Goal: Obtain resource: Obtain resource

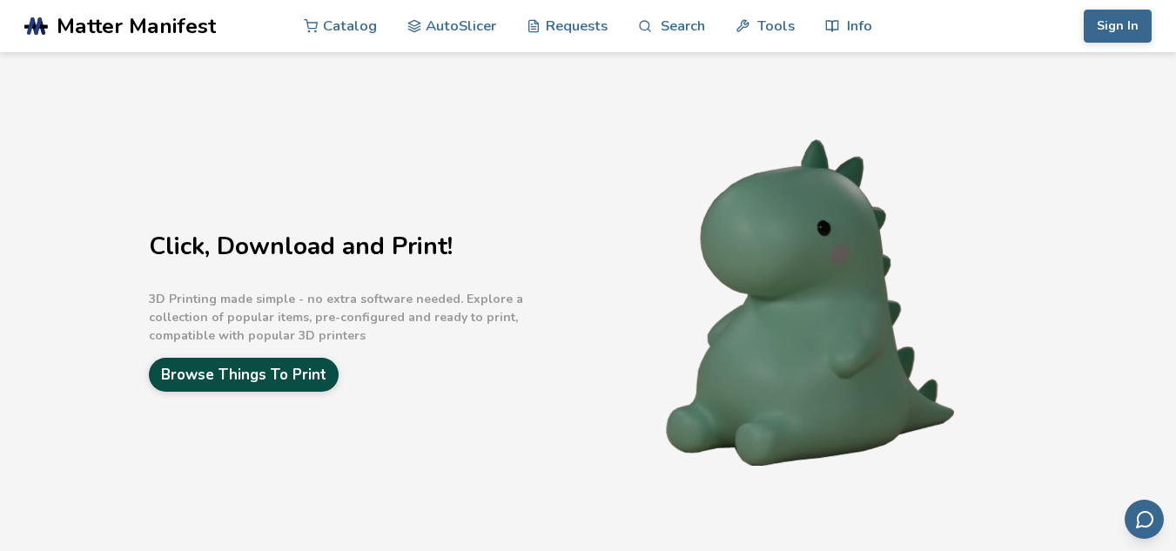
click at [286, 367] on link "Browse Things To Print" at bounding box center [244, 375] width 190 height 34
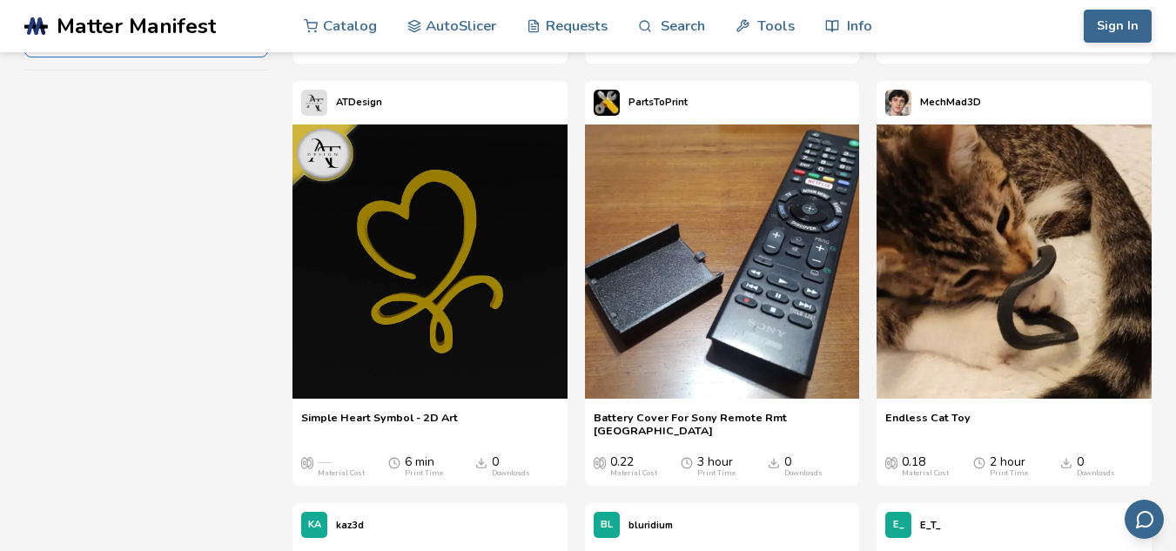
scroll to position [593, 0]
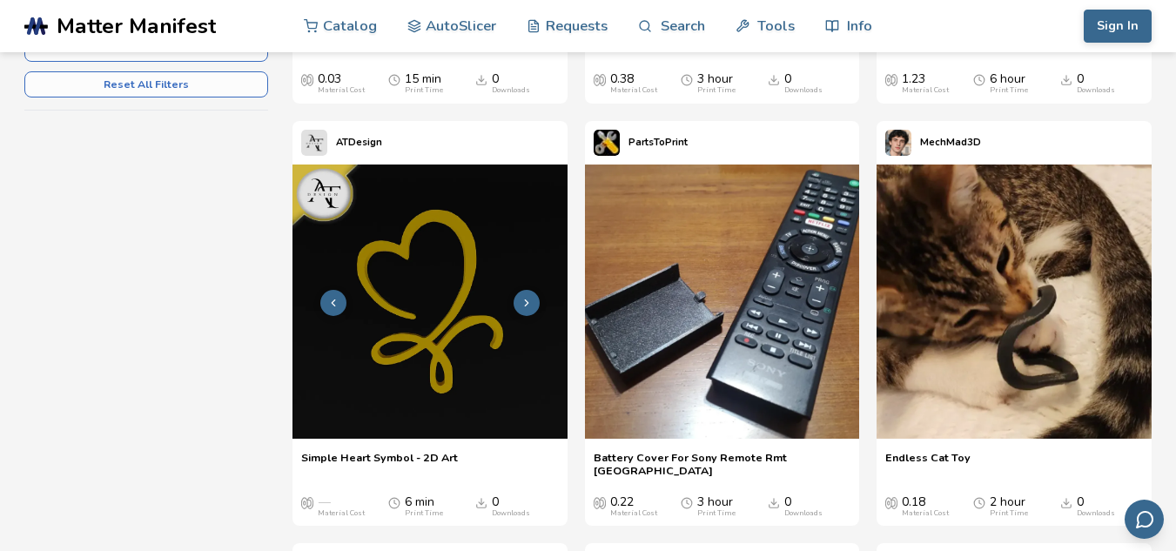
click at [395, 309] on img at bounding box center [430, 302] width 275 height 275
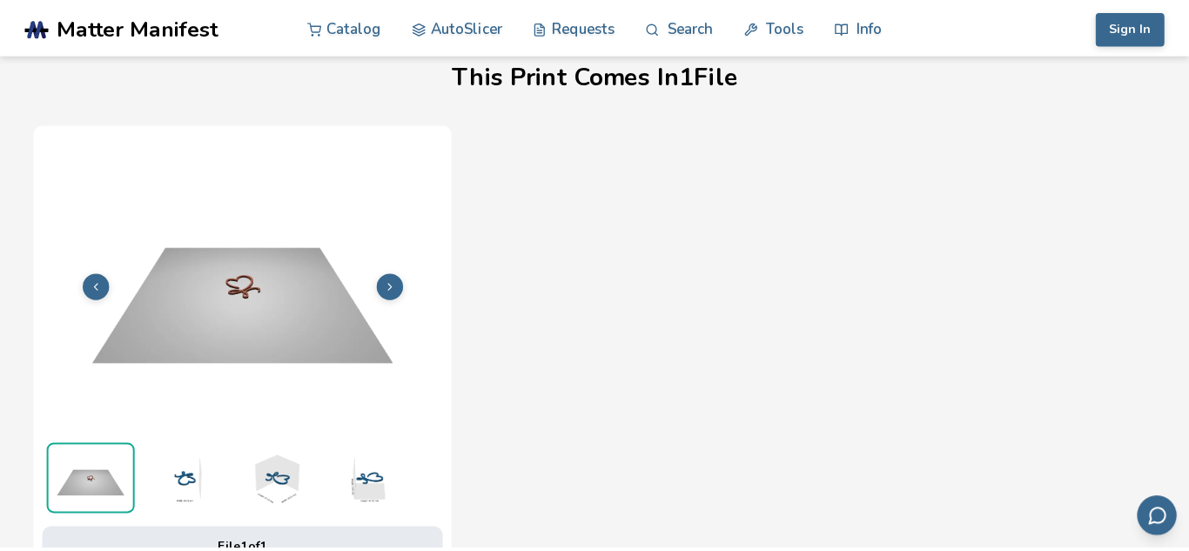
scroll to position [508, 0]
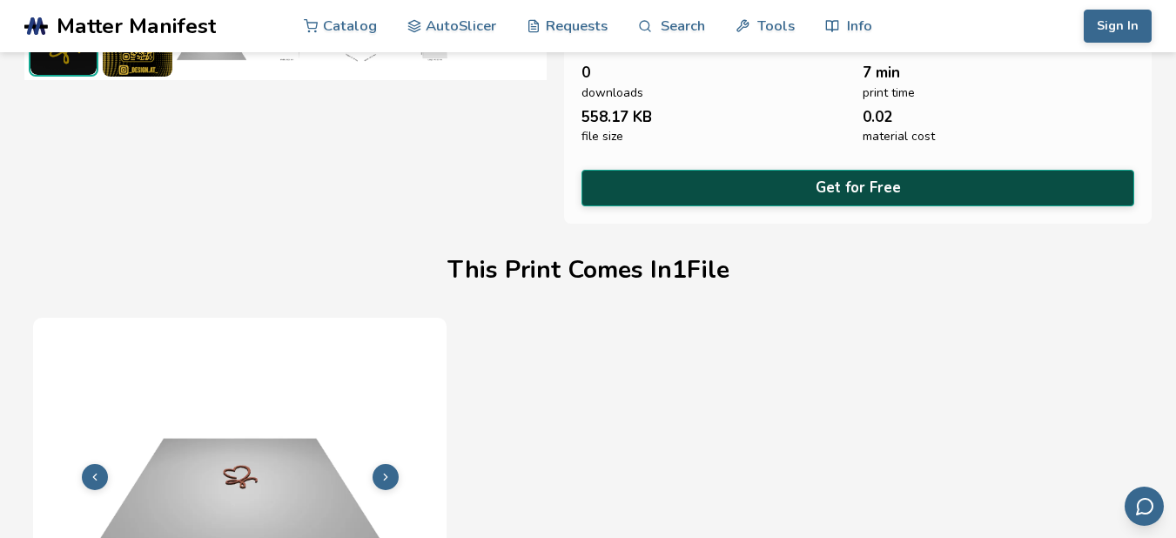
click at [854, 174] on button "Get for Free" at bounding box center [858, 188] width 553 height 36
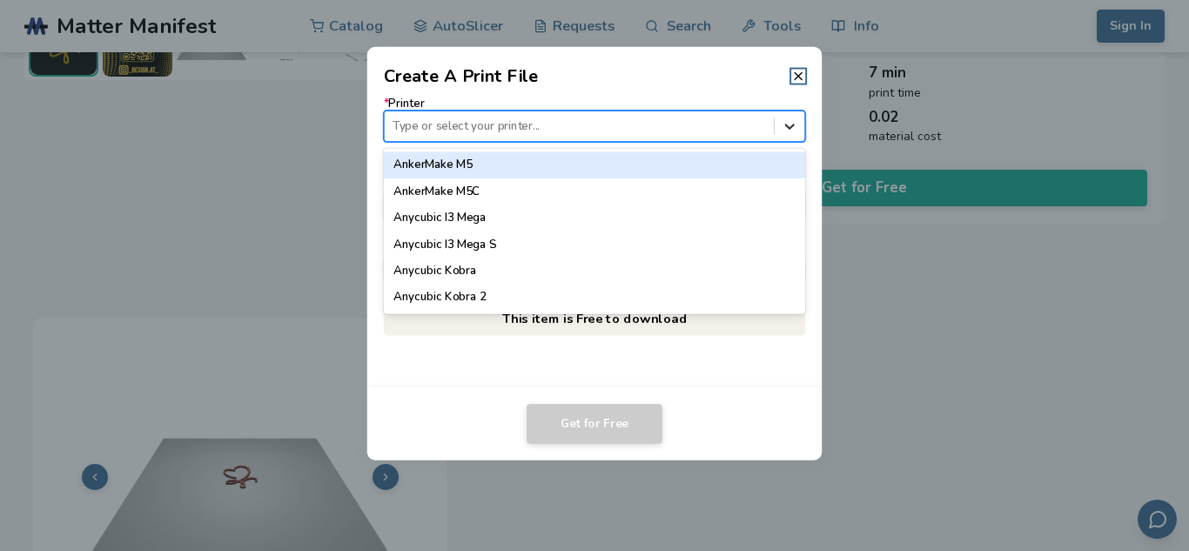
click at [782, 118] on icon at bounding box center [790, 126] width 17 height 17
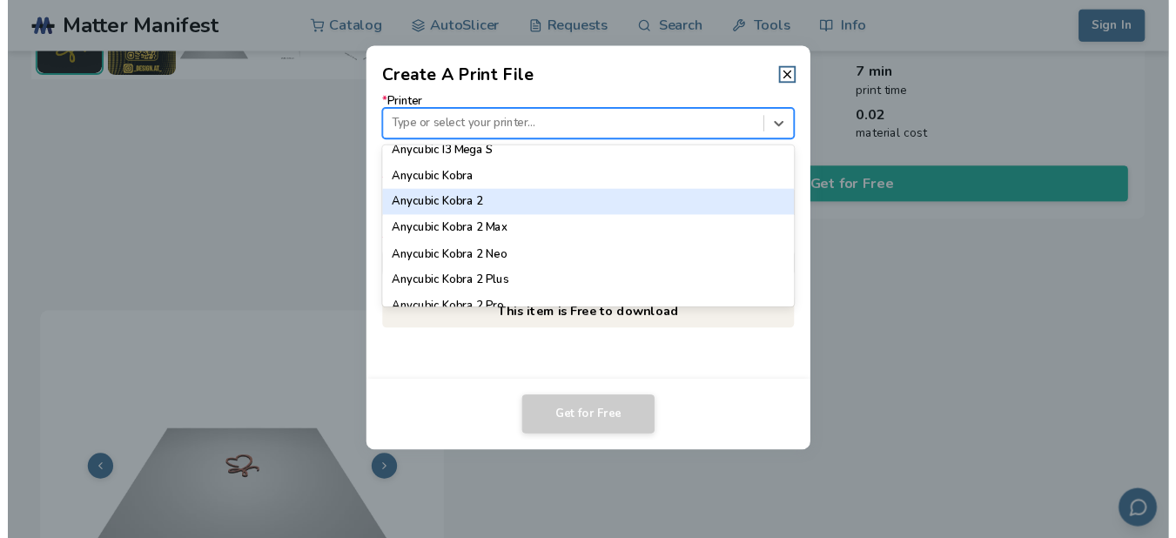
scroll to position [104, 0]
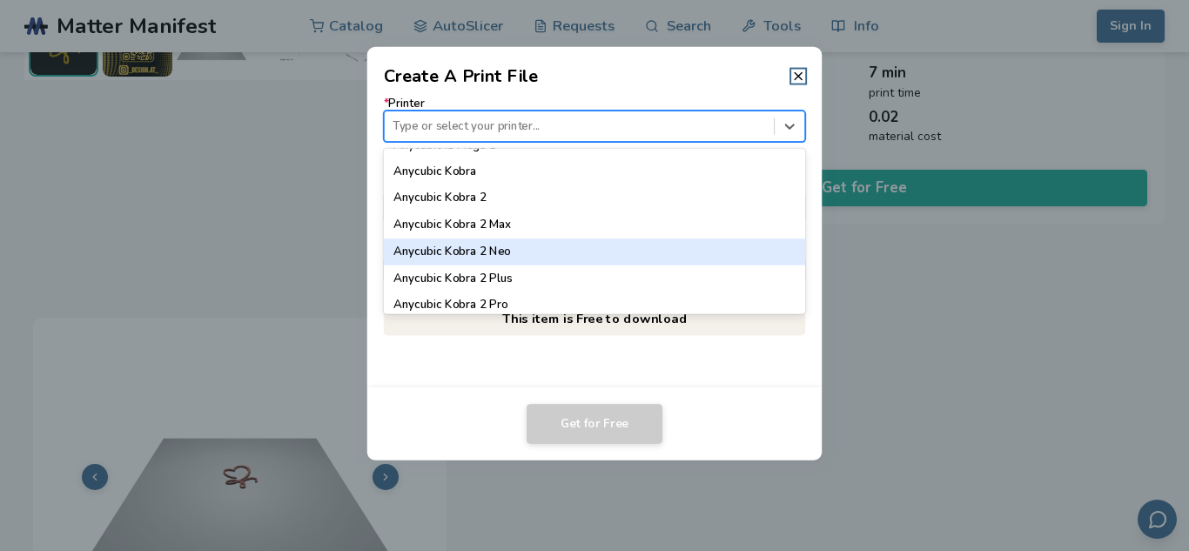
click at [537, 250] on div "Anycubic Kobra 2 Neo" at bounding box center [594, 252] width 421 height 26
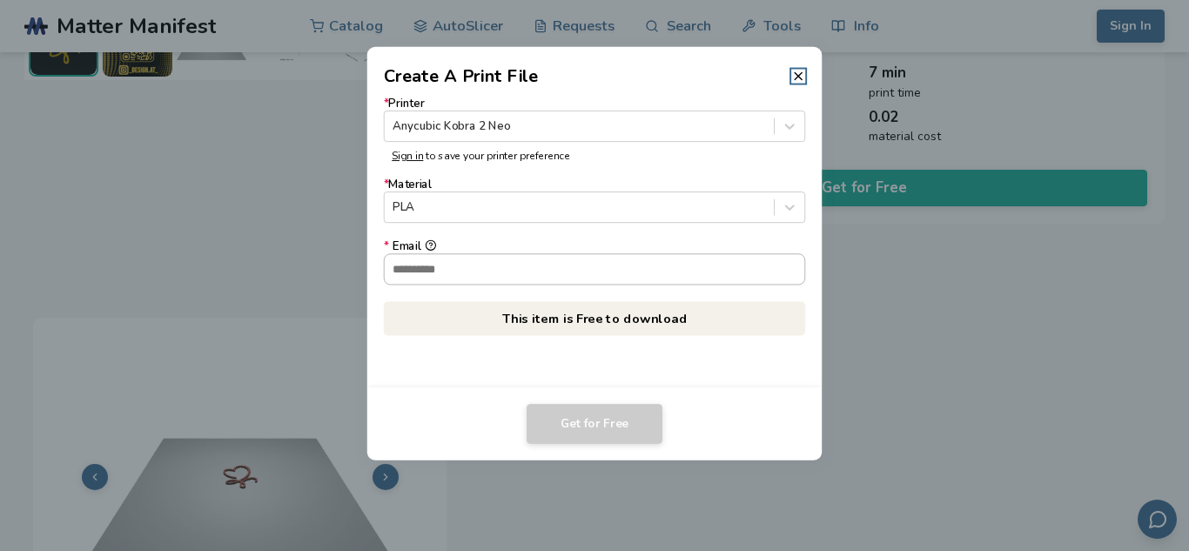
click at [526, 279] on input "* Email" at bounding box center [595, 269] width 421 height 30
click at [471, 271] on input "* Email" at bounding box center [595, 269] width 421 height 30
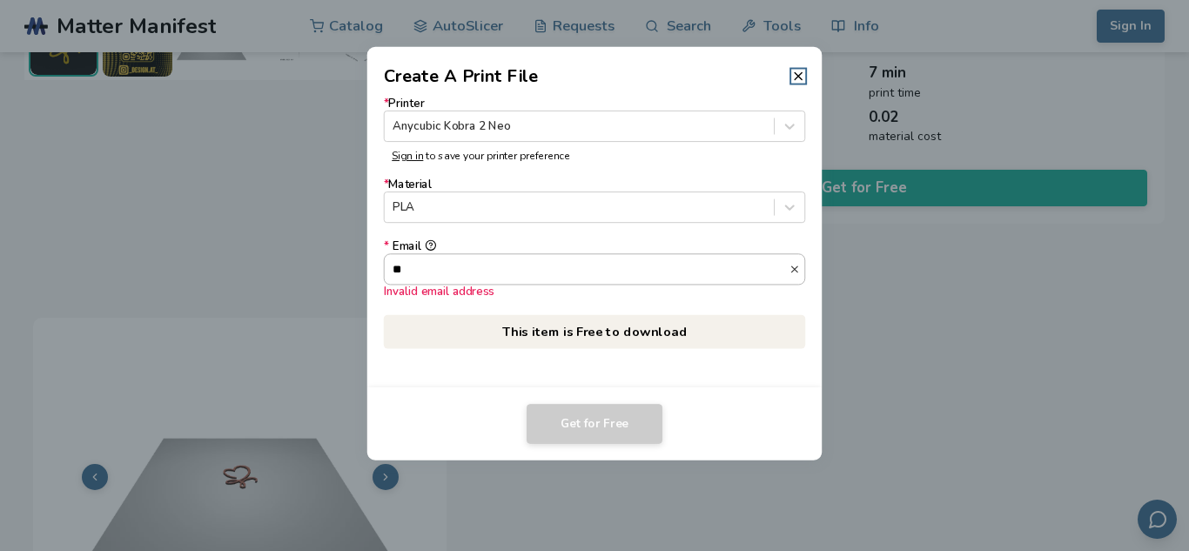
type input "*"
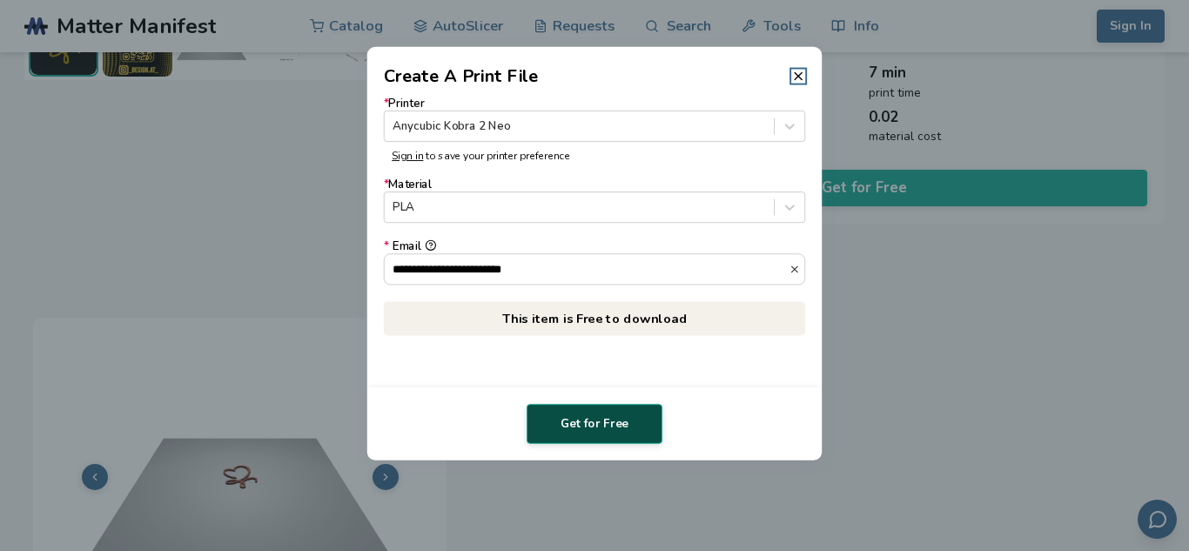
type input "**********"
click at [599, 421] on button "Get for Free" at bounding box center [595, 424] width 136 height 40
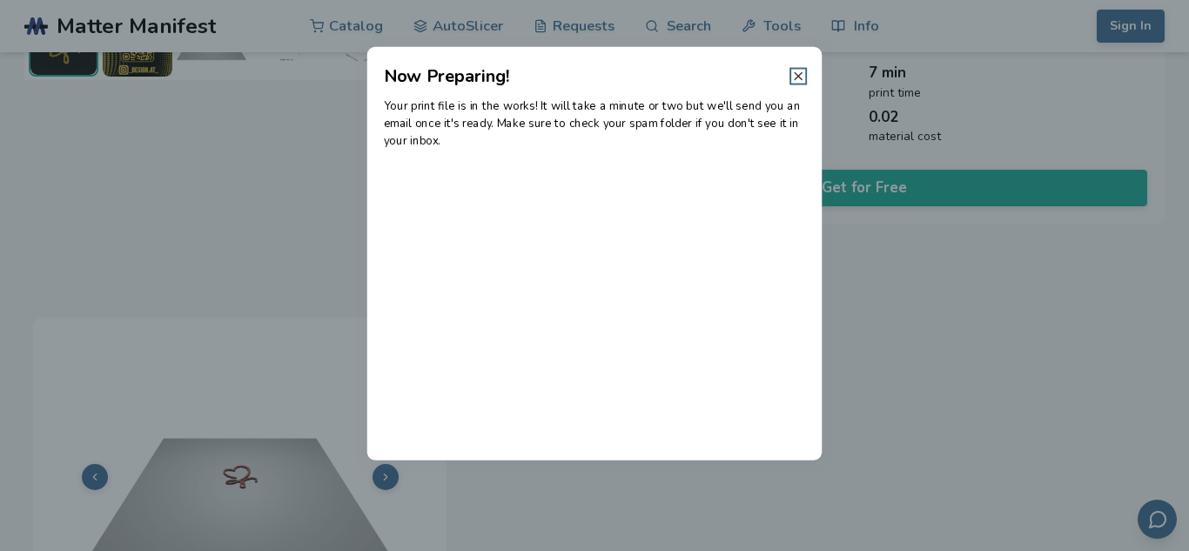
click at [799, 80] on icon at bounding box center [799, 76] width 14 height 14
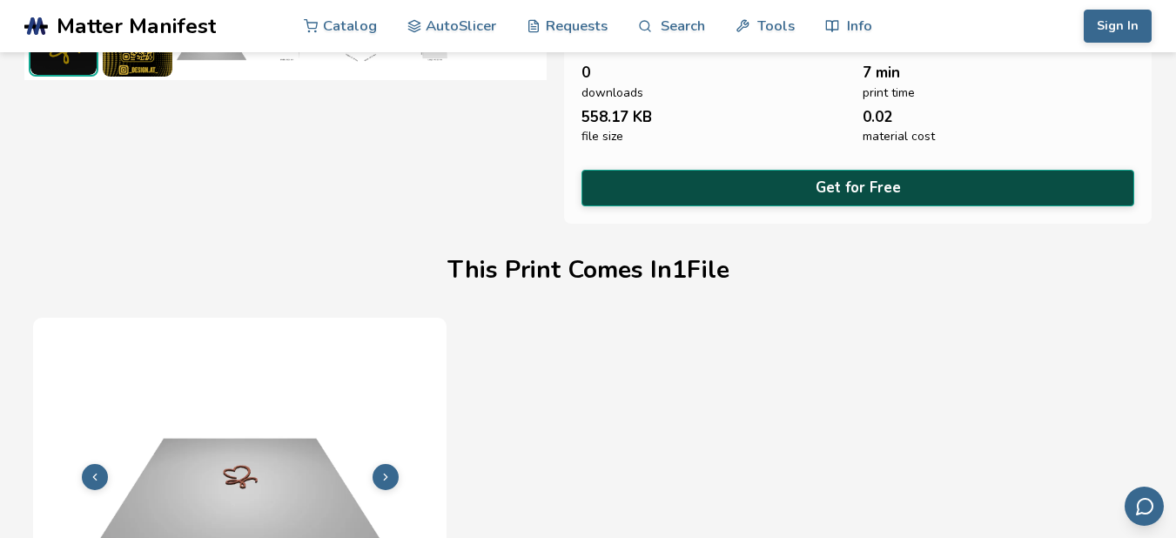
click at [792, 181] on button "Get for Free" at bounding box center [858, 188] width 553 height 36
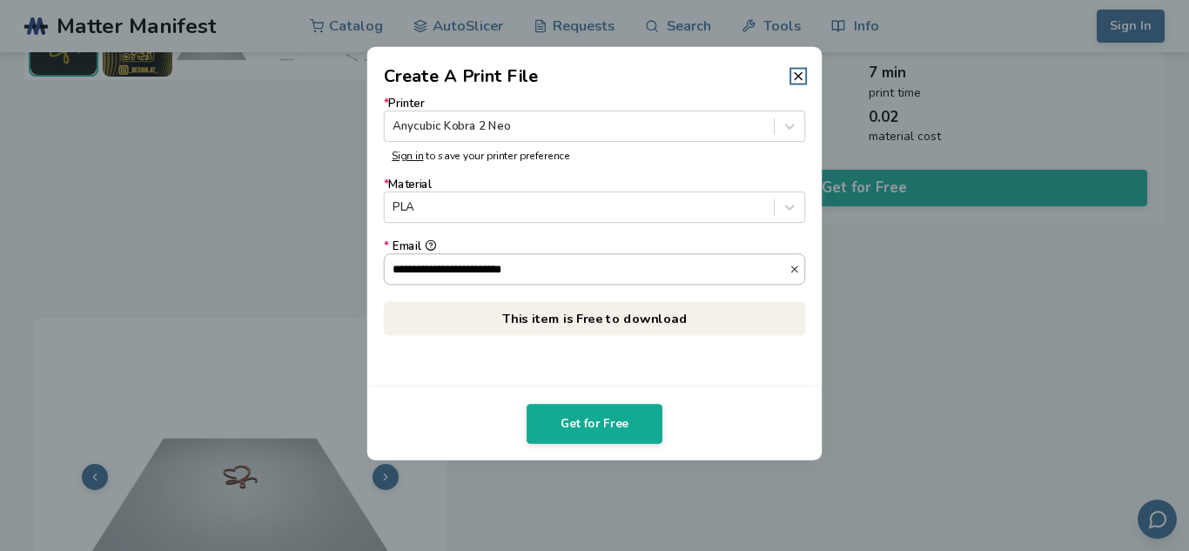
click at [522, 268] on input "**********" at bounding box center [587, 269] width 405 height 30
type input "**********"
click at [795, 81] on icon at bounding box center [799, 76] width 14 height 14
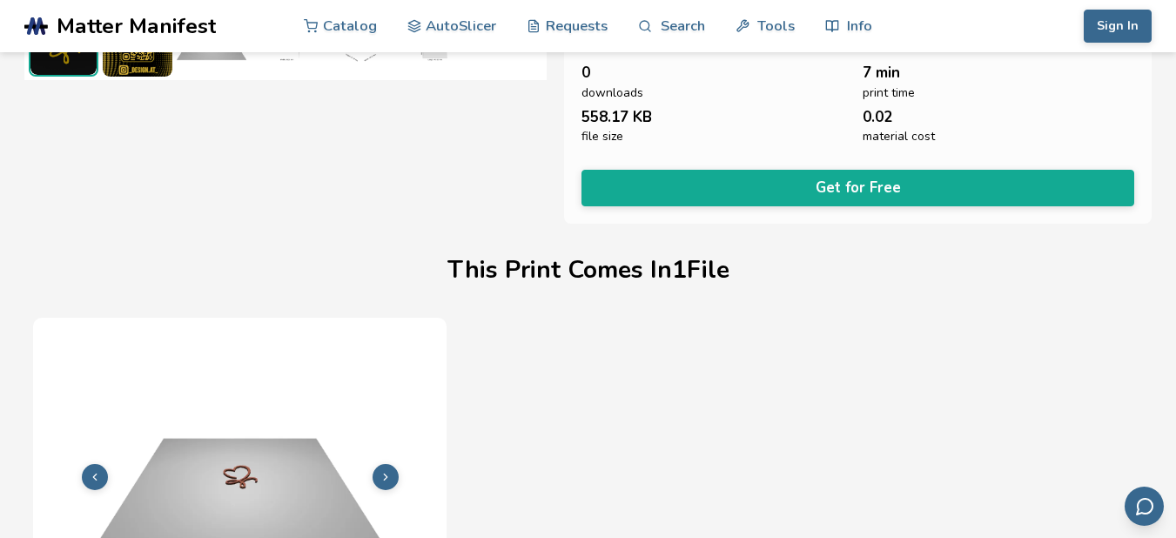
click at [941, 275] on div "This Print Comes In 1 File" at bounding box center [588, 270] width 1110 height 77
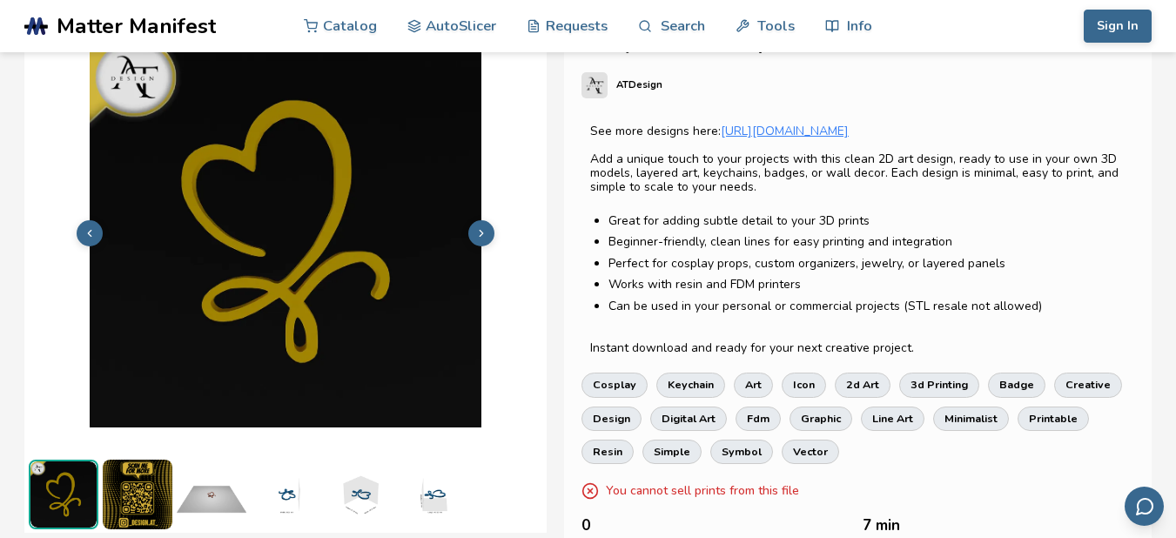
scroll to position [0, 0]
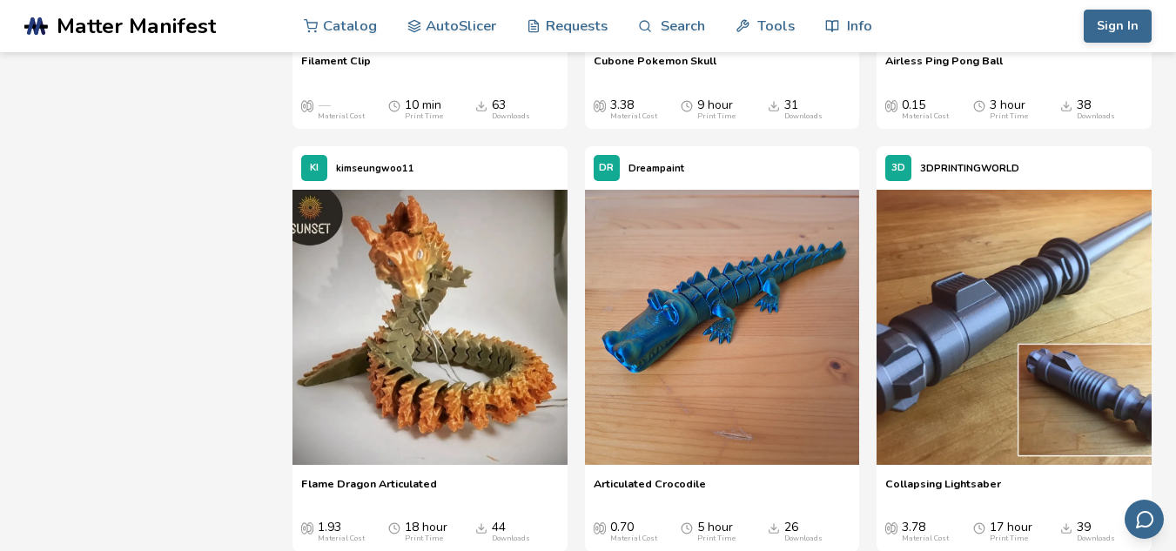
scroll to position [1468, 0]
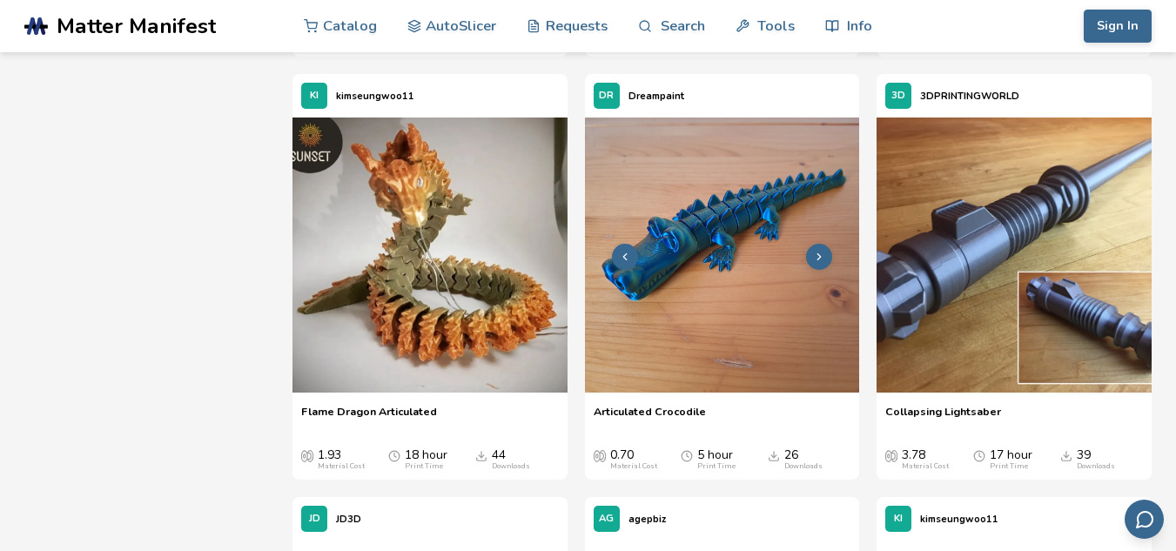
click at [778, 284] on img at bounding box center [722, 255] width 275 height 275
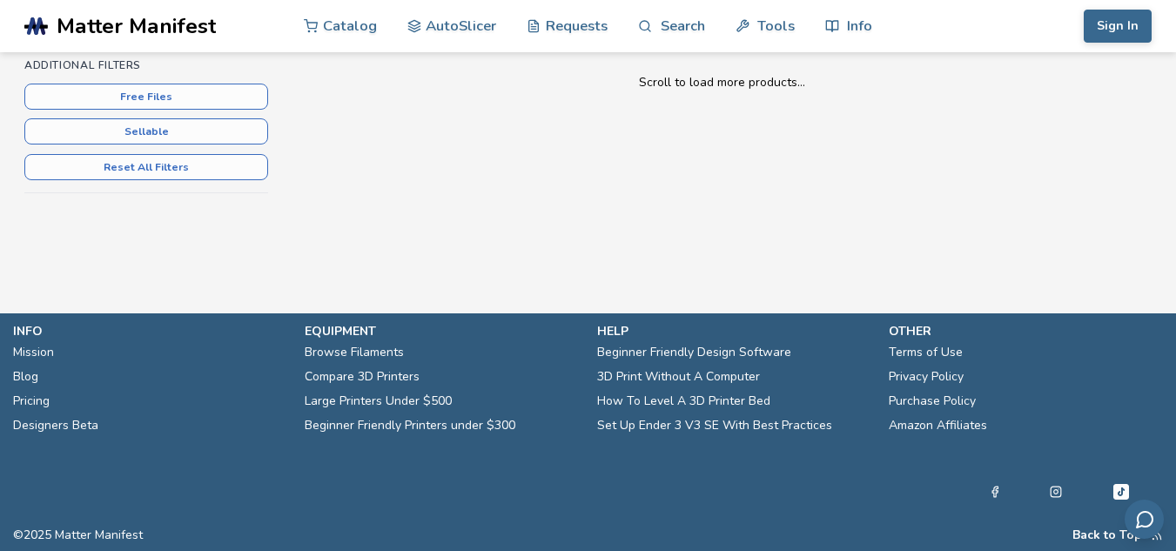
scroll to position [671, 0]
